Goal: Transaction & Acquisition: Purchase product/service

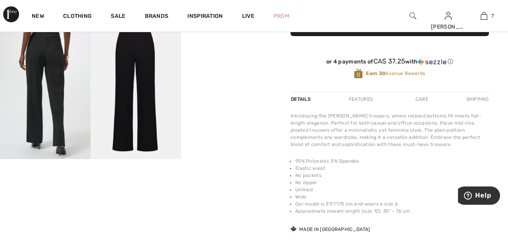
scroll to position [231, 0]
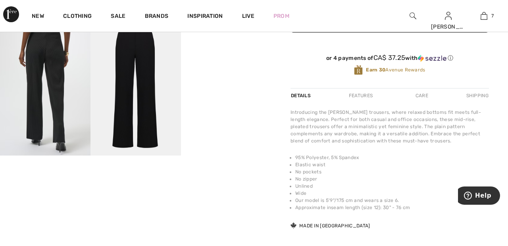
click at [225, 65] on video "Your browser does not support the video tag." at bounding box center [226, 42] width 91 height 45
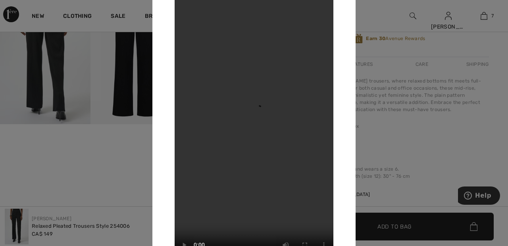
scroll to position [263, 0]
click at [383, 17] on div at bounding box center [254, 123] width 508 height 246
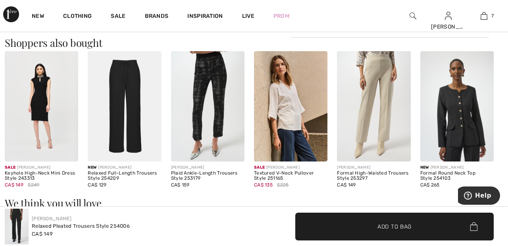
scroll to position [505, 0]
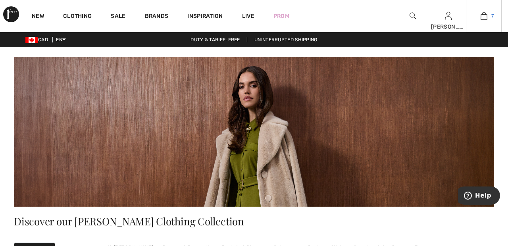
click at [489, 15] on link "7" at bounding box center [484, 16] width 35 height 10
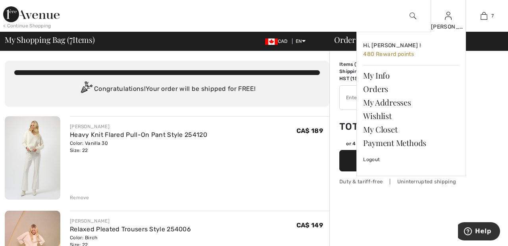
click at [451, 20] on img at bounding box center [448, 16] width 7 height 10
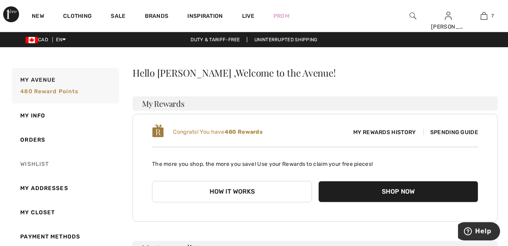
click at [37, 163] on link "Wishlist" at bounding box center [64, 164] width 109 height 24
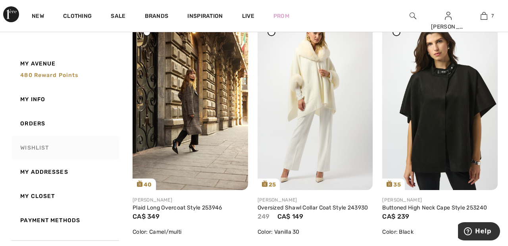
scroll to position [861, 0]
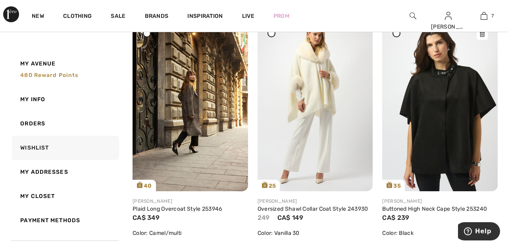
click at [437, 100] on img at bounding box center [440, 105] width 116 height 173
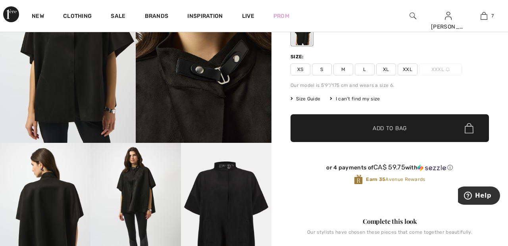
click at [409, 65] on span "XXL" at bounding box center [408, 70] width 20 height 12
click at [422, 121] on span "✔ Added to Bag Add to Bag" at bounding box center [390, 128] width 199 height 28
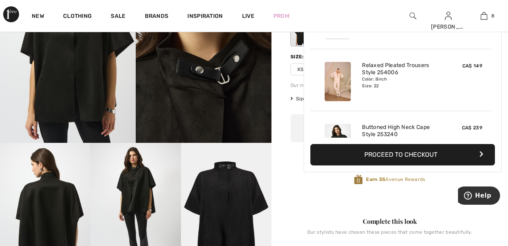
scroll to position [396, 0]
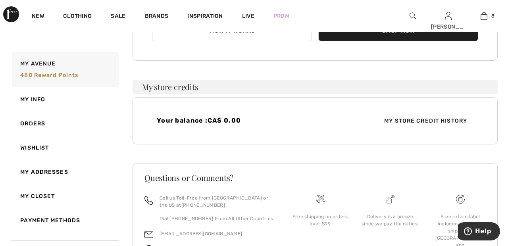
scroll to position [162, 0]
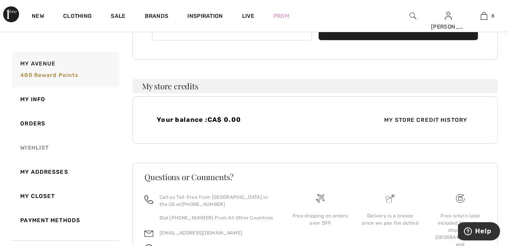
click at [40, 151] on link "Wishlist" at bounding box center [64, 148] width 109 height 24
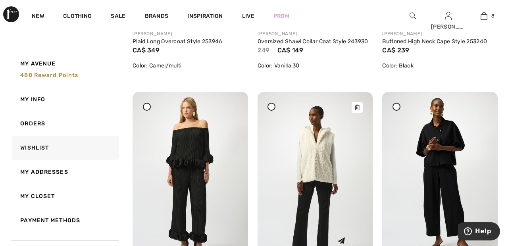
click at [319, 156] on img at bounding box center [316, 178] width 116 height 173
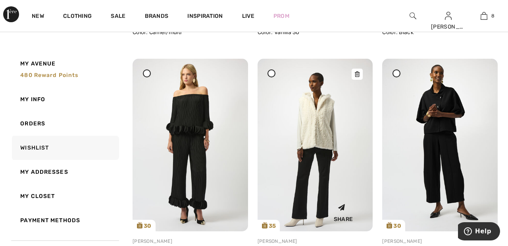
scroll to position [1067, 0]
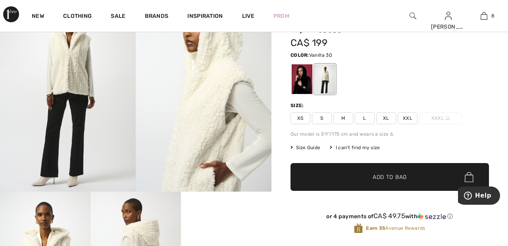
click at [412, 119] on span "XXL" at bounding box center [408, 118] width 20 height 12
click at [421, 178] on span "✔ Added to Bag Add to Bag" at bounding box center [390, 177] width 199 height 28
